Goal: Task Accomplishment & Management: Use online tool/utility

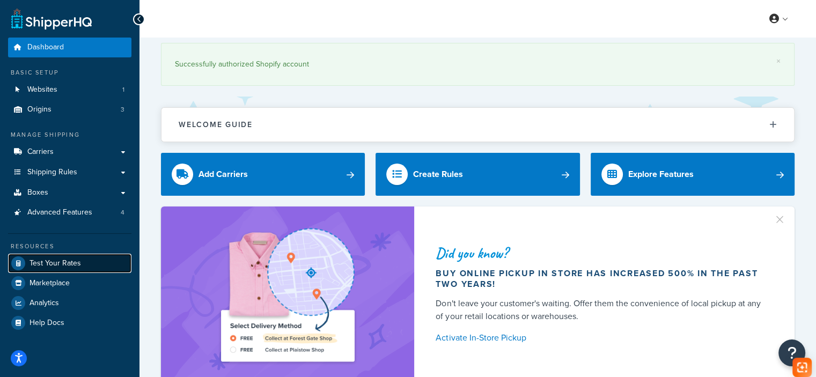
click at [86, 265] on link "Test Your Rates" at bounding box center [69, 263] width 123 height 19
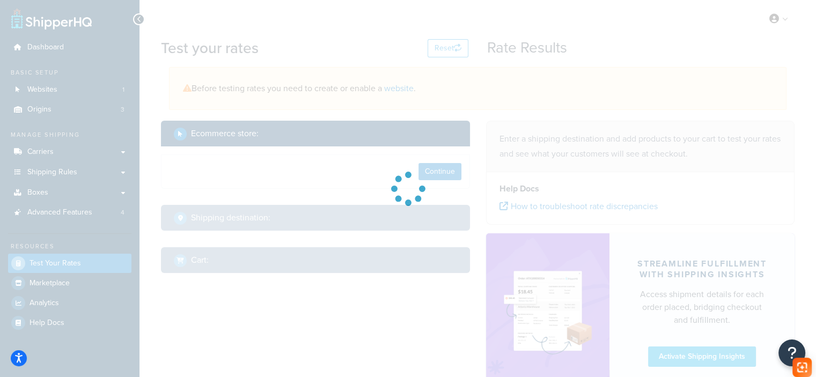
select select "[GEOGRAPHIC_DATA]"
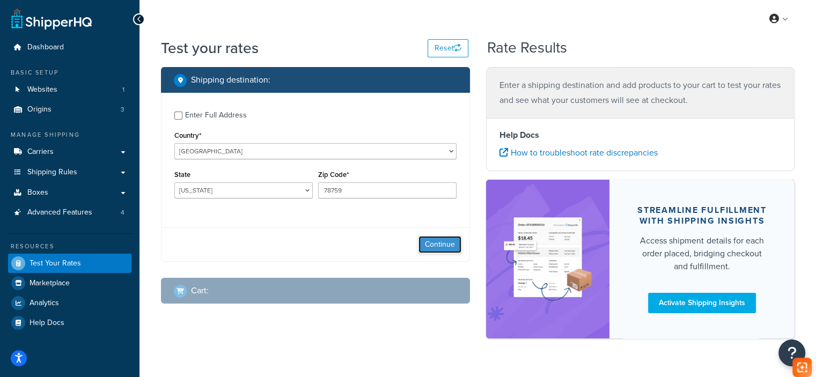
click at [440, 248] on button "Continue" at bounding box center [439, 244] width 43 height 17
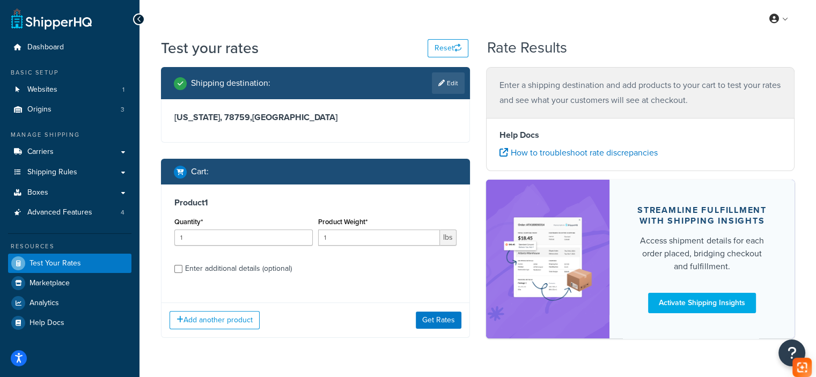
click at [400, 247] on div "Product Weight* 1 lbs" at bounding box center [387, 233] width 144 height 39
click at [396, 238] on input "1" at bounding box center [379, 237] width 122 height 16
paste input "7.92"
type input "7.92"
click at [248, 265] on div "Enter additional details (optional)" at bounding box center [238, 268] width 107 height 15
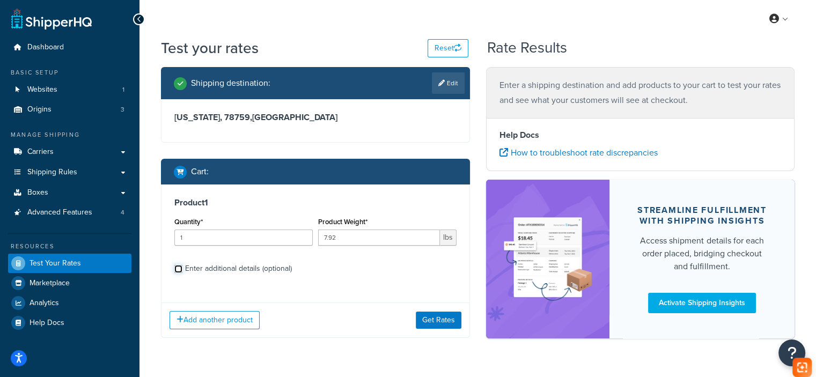
click at [182, 265] on input "Enter additional details (optional)" at bounding box center [178, 269] width 8 height 8
checkbox input "true"
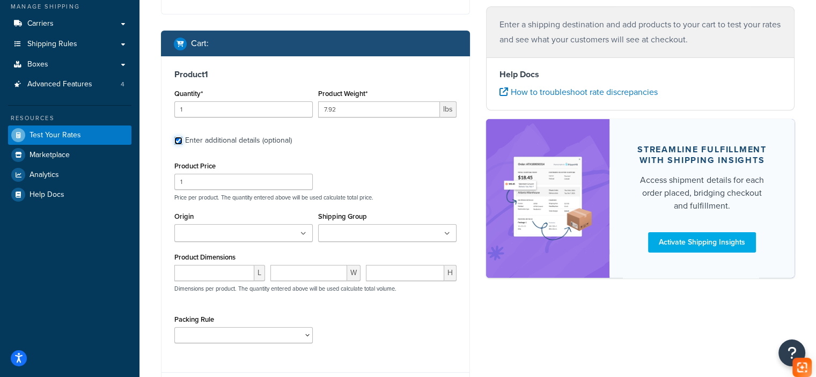
scroll to position [161, 0]
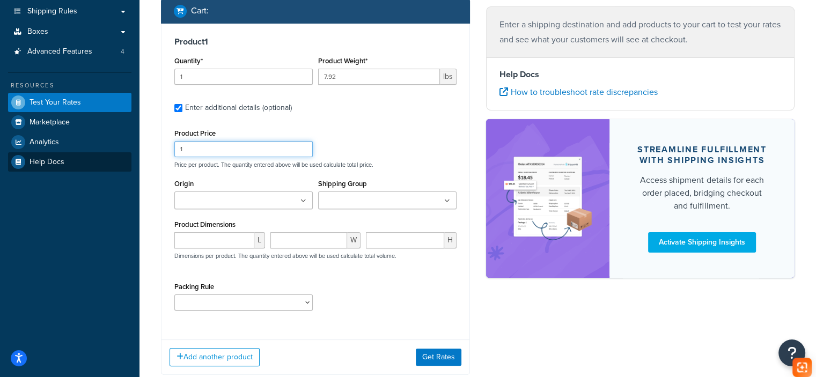
drag, startPoint x: 226, startPoint y: 150, endPoint x: 128, endPoint y: 159, distance: 99.1
click at [128, 159] on div "Dashboard Basic Setup Websites 1 Origins 3 Manage Shipping Carriers Carriers Al…" at bounding box center [408, 141] width 816 height 605
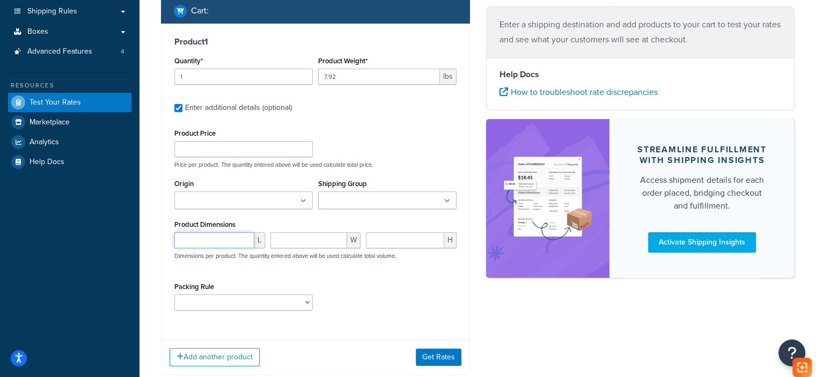
click at [201, 239] on input "number" at bounding box center [214, 240] width 80 height 16
paste input "17.09"
type input "17.09"
click at [335, 241] on input "0" at bounding box center [308, 240] width 77 height 16
paste input "5.35"
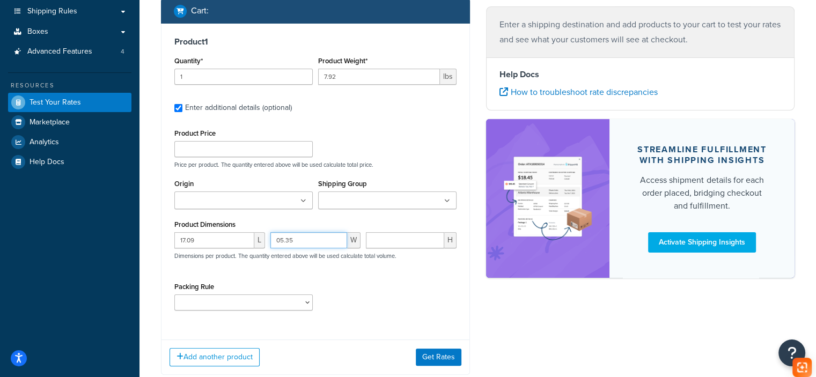
paste input "number"
type input "5.35"
click at [414, 233] on input "number" at bounding box center [405, 240] width 78 height 16
paste input "5.35"
type input "5.35"
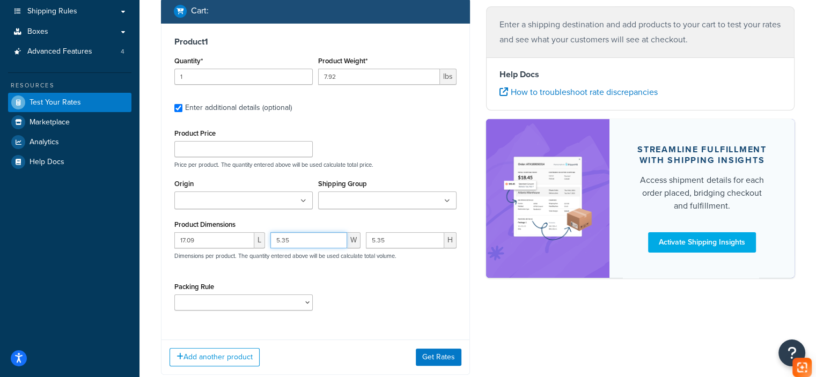
click at [297, 237] on input "5.35" at bounding box center [308, 240] width 77 height 16
paste input "12.01"
type input "12.01"
click at [442, 355] on button "Get Rates" at bounding box center [439, 357] width 46 height 17
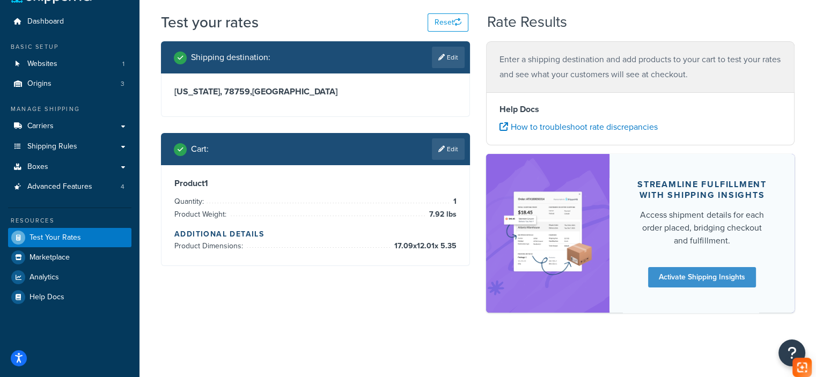
scroll to position [0, 0]
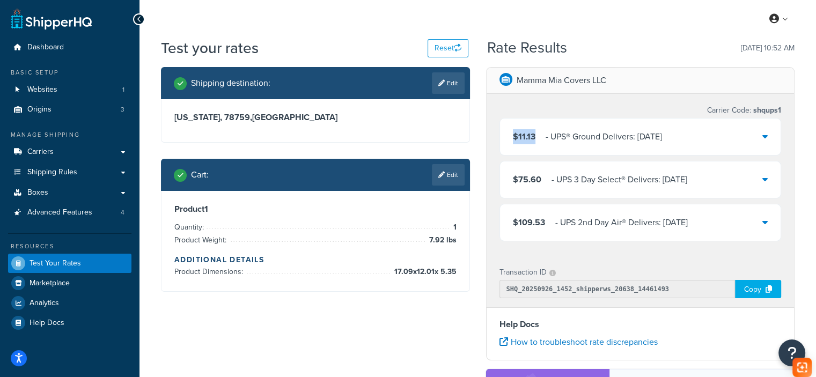
drag, startPoint x: 538, startPoint y: 141, endPoint x: 512, endPoint y: 138, distance: 26.5
click at [513, 138] on div "$11.13 ‌‌‍‍ - UPS® Ground Delivers: [DATE]" at bounding box center [587, 136] width 149 height 15
copy span "$11.13"
